Goal: Find contact information: Find contact information

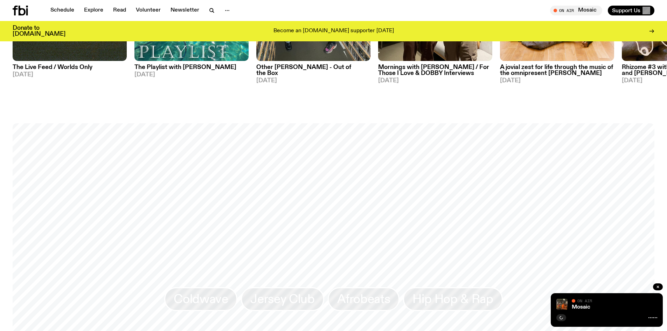
scroll to position [697, 0]
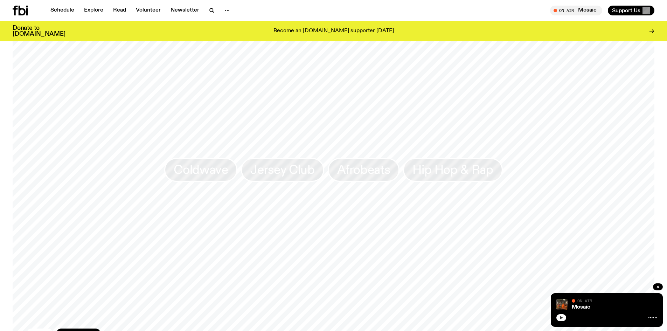
click at [561, 318] on icon "button" at bounding box center [561, 318] width 3 height 4
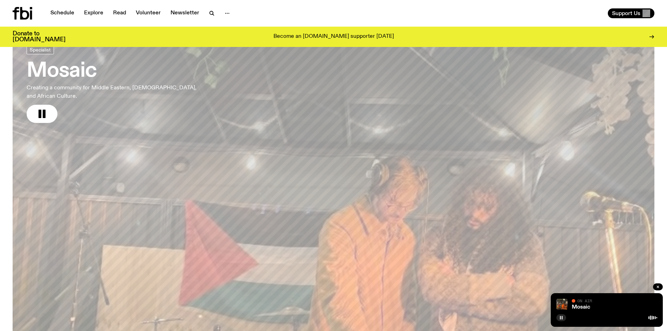
scroll to position [0, 0]
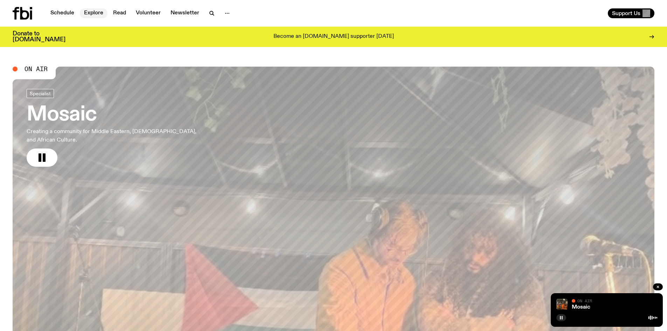
click at [97, 14] on link "Explore" at bounding box center [94, 13] width 28 height 10
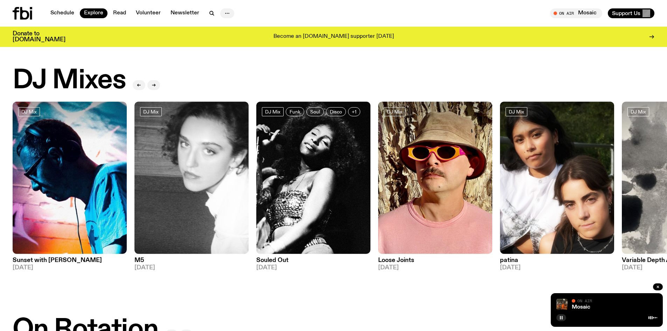
click at [232, 12] on button "button" at bounding box center [227, 13] width 14 height 10
click at [226, 37] on link "Contact" at bounding box center [227, 40] width 35 height 10
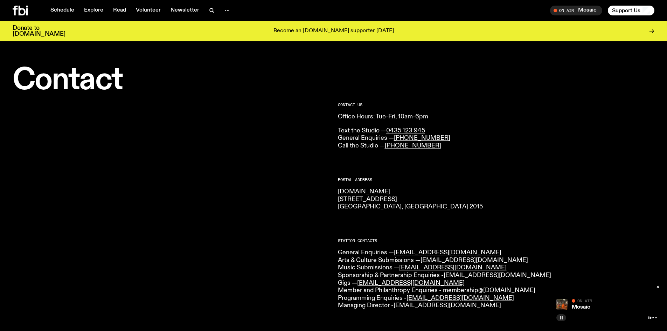
scroll to position [68, 0]
